Goal: Information Seeking & Learning: Learn about a topic

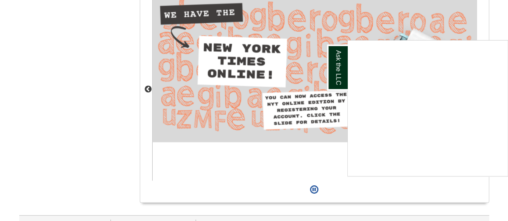
scroll to position [776, 0]
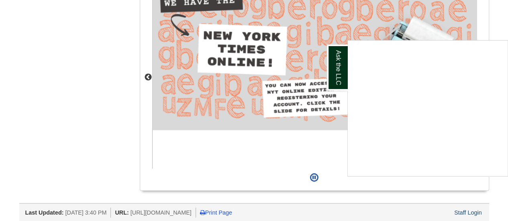
click at [498, 24] on div "Ask the LLC" at bounding box center [254, 110] width 508 height 221
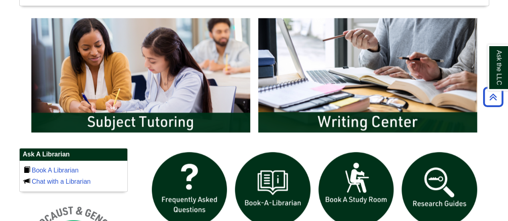
scroll to position [414, 0]
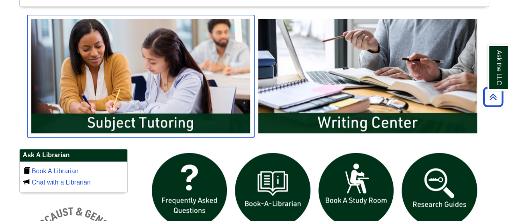
click at [179, 121] on img "slideshow" at bounding box center [140, 76] width 227 height 122
click at [193, 114] on img "slideshow" at bounding box center [140, 76] width 227 height 122
click at [172, 120] on img "slideshow" at bounding box center [140, 76] width 227 height 122
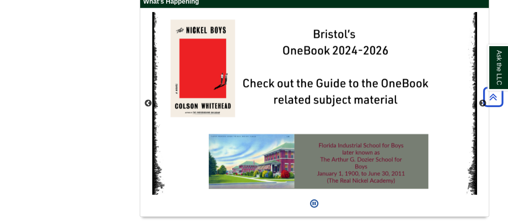
scroll to position [695, 0]
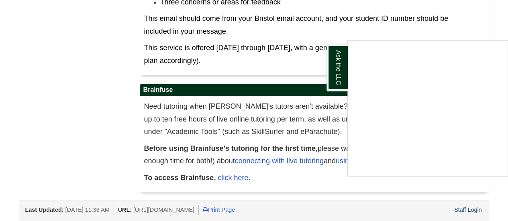
scroll to position [516, 0]
click at [82, 119] on div "Ask the LLC" at bounding box center [254, 110] width 508 height 221
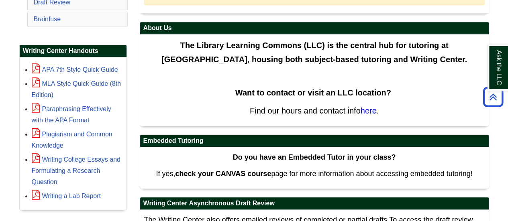
scroll to position [161, 0]
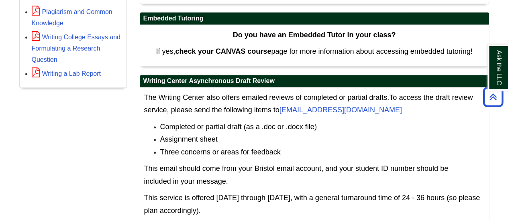
scroll to position [315, 0]
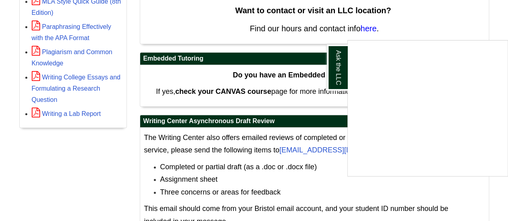
click at [424, 15] on div "Ask the LLC" at bounding box center [254, 110] width 508 height 221
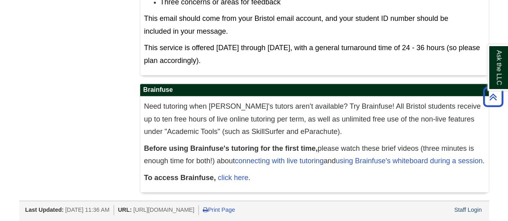
scroll to position [516, 0]
click at [273, 157] on link "connecting with live tutoring" at bounding box center [279, 161] width 89 height 8
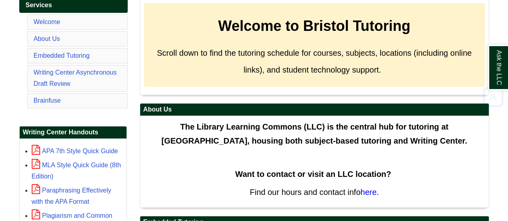
scroll to position [161, 0]
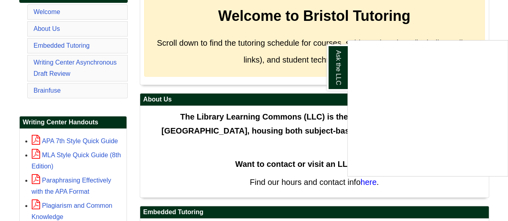
click at [496, 20] on div "Ask the LLC" at bounding box center [254, 110] width 508 height 221
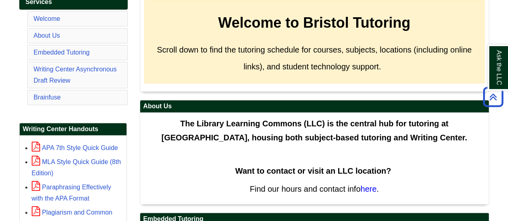
scroll to position [114, 0]
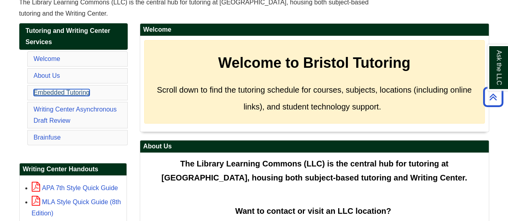
click at [54, 90] on link "Embedded Tutoring" at bounding box center [62, 92] width 56 height 7
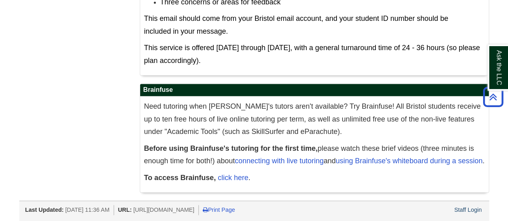
scroll to position [516, 0]
click at [292, 157] on link "connecting with live tutoring" at bounding box center [279, 161] width 89 height 8
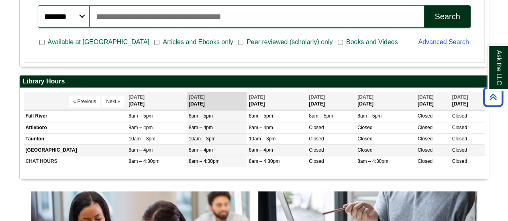
click at [106, 150] on td "[GEOGRAPHIC_DATA]" at bounding box center [75, 150] width 103 height 11
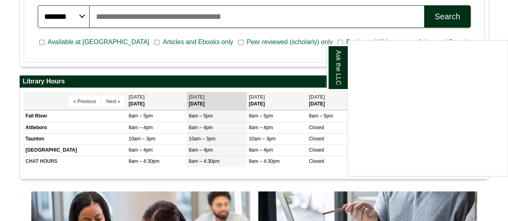
click at [395, 22] on div "Ask the LLC" at bounding box center [254, 110] width 508 height 221
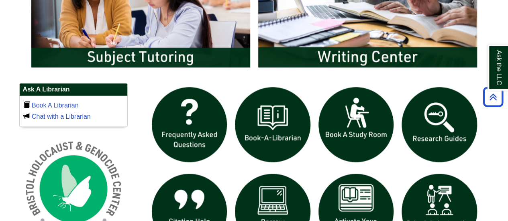
scroll to position [482, 0]
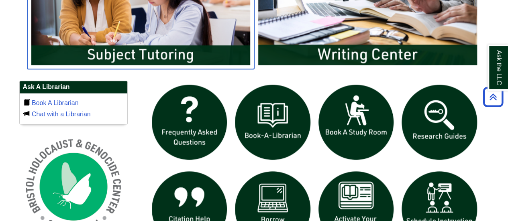
click at [159, 51] on img "slideshow" at bounding box center [140, 8] width 227 height 122
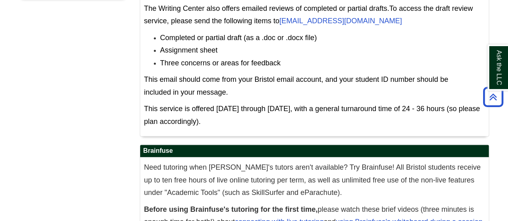
scroll to position [516, 0]
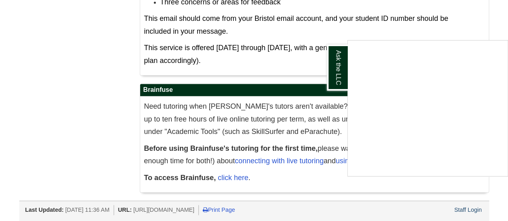
click at [50, 135] on div "Ask the LLC" at bounding box center [254, 110] width 508 height 221
